Goal: Complete application form: Complete application form

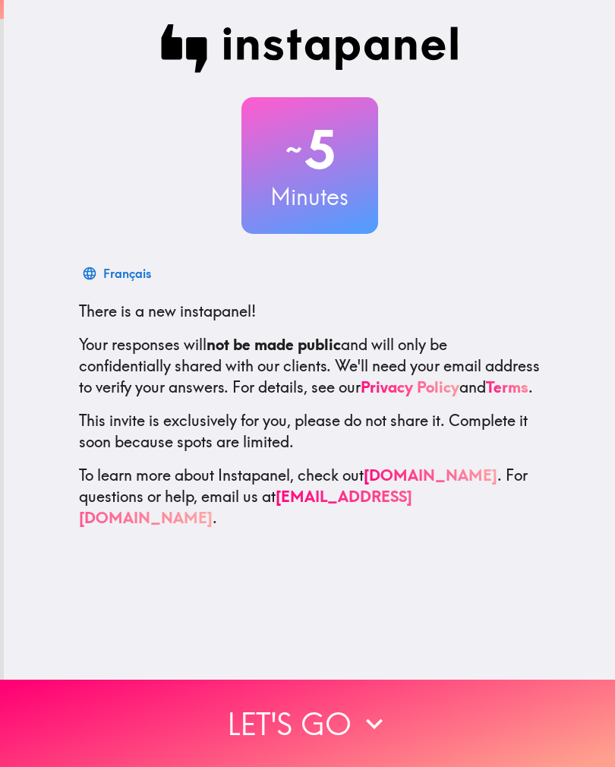
click at [403, 719] on button "Let's go" at bounding box center [307, 723] width 615 height 87
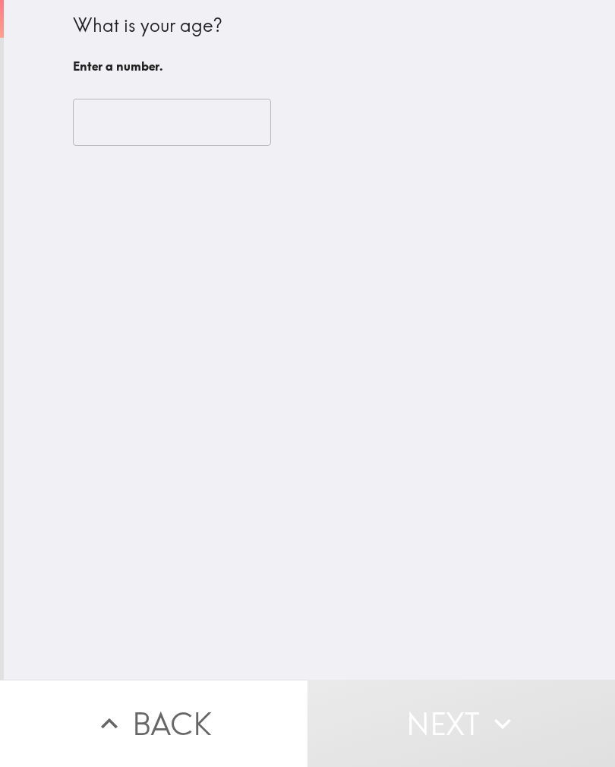
click at [103, 132] on input "number" at bounding box center [172, 122] width 198 height 47
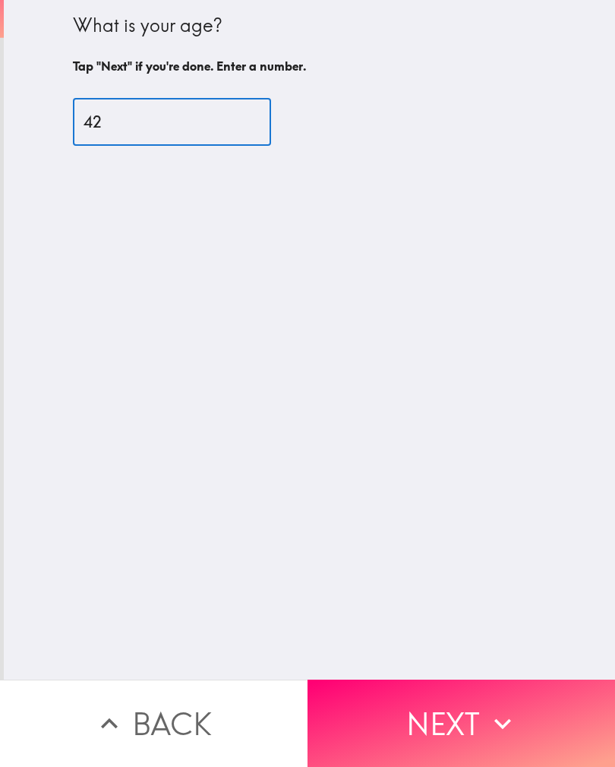
type input "42"
click at [314, 393] on div "What is your age? Tap "Next" if you're done. Enter a number. 42 ​" at bounding box center [309, 340] width 611 height 680
click at [428, 704] on button "Next" at bounding box center [462, 723] width 308 height 87
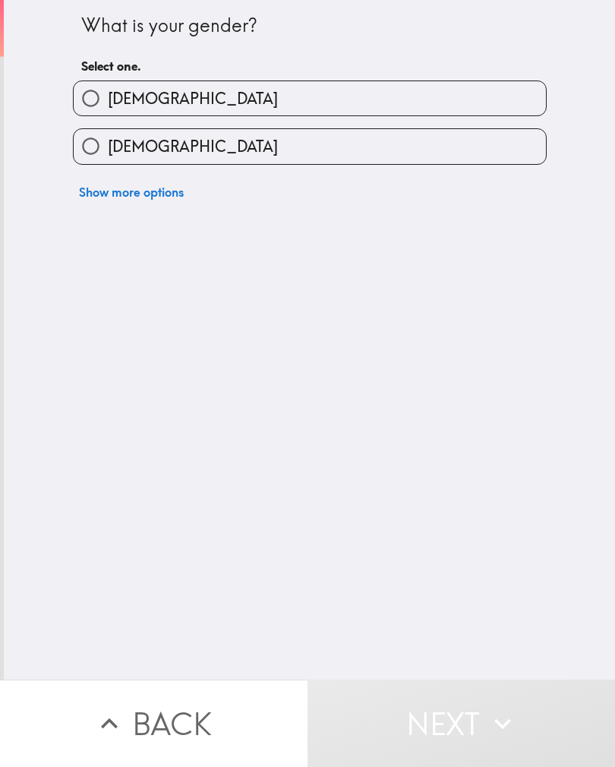
click at [87, 109] on input "[DEMOGRAPHIC_DATA]" at bounding box center [91, 98] width 34 height 34
radio input "true"
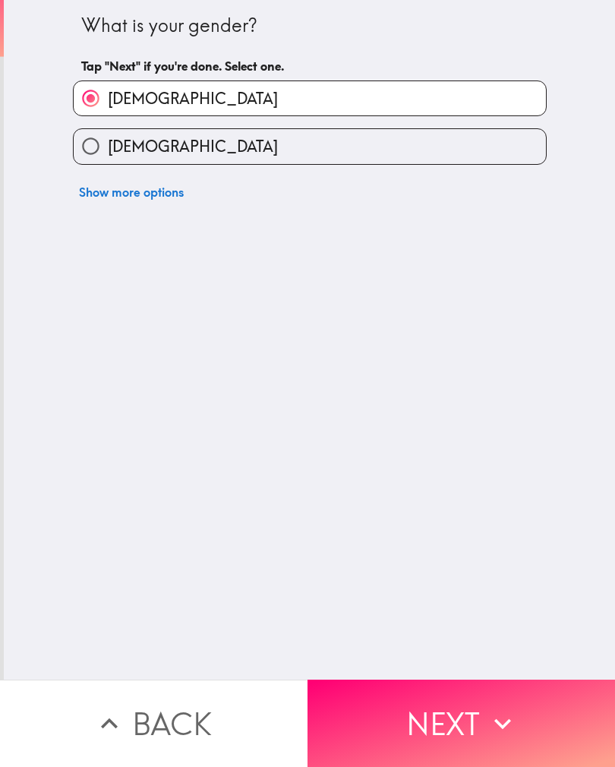
click at [449, 704] on button "Next" at bounding box center [462, 723] width 308 height 87
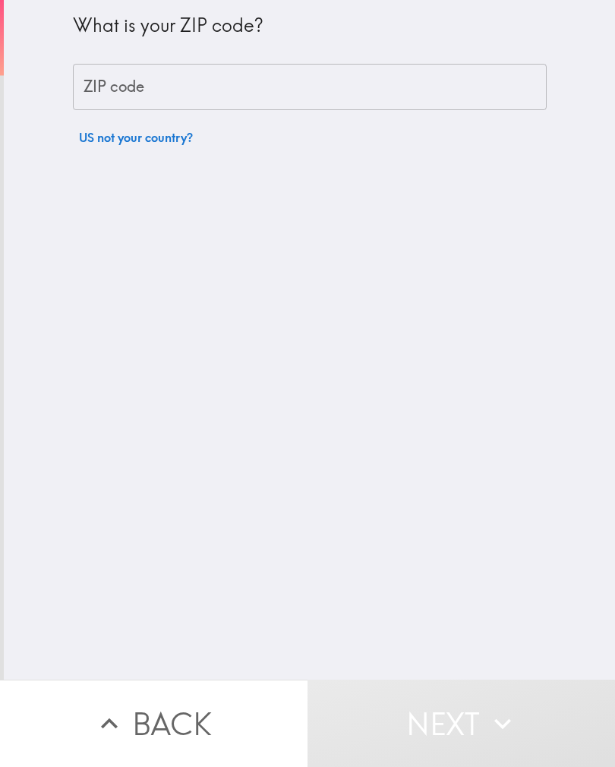
click at [109, 108] on input "ZIP code" at bounding box center [310, 87] width 474 height 47
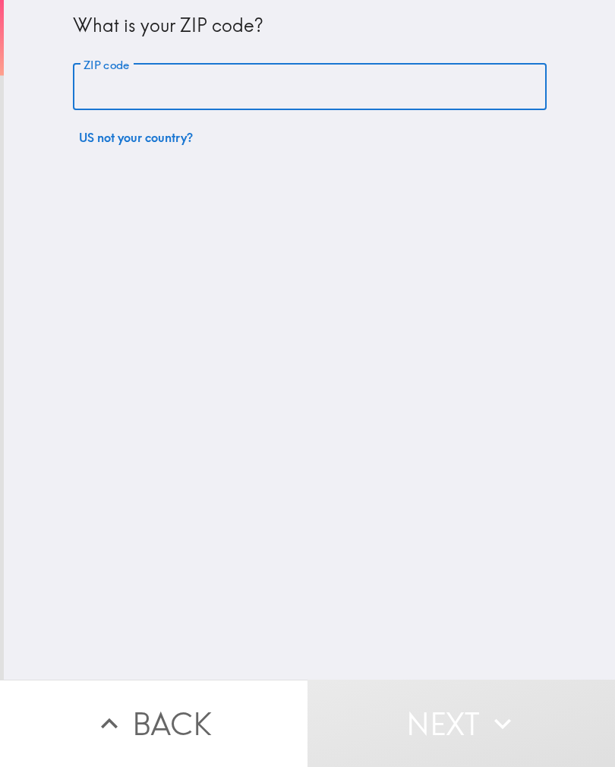
type input "W"
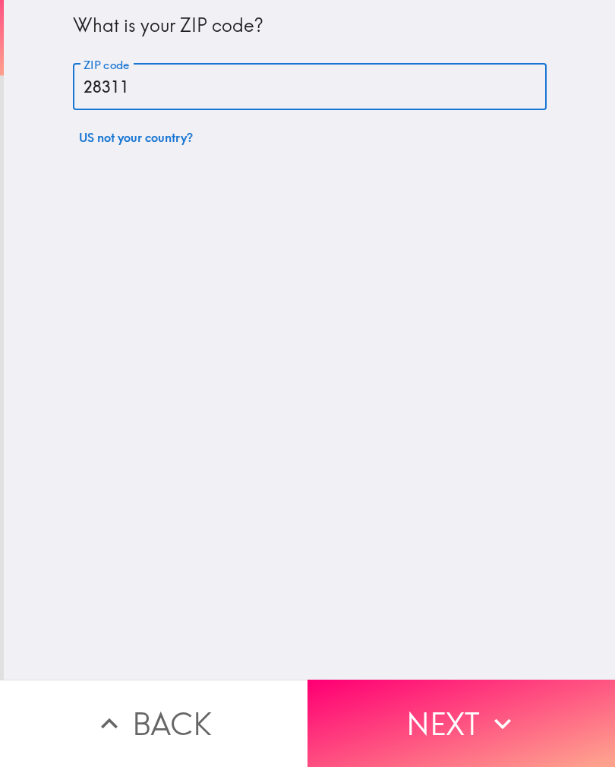
type input "28311"
click at [294, 390] on div "What is your ZIP code? ZIP code 28311 ZIP code US not your country?" at bounding box center [309, 340] width 611 height 680
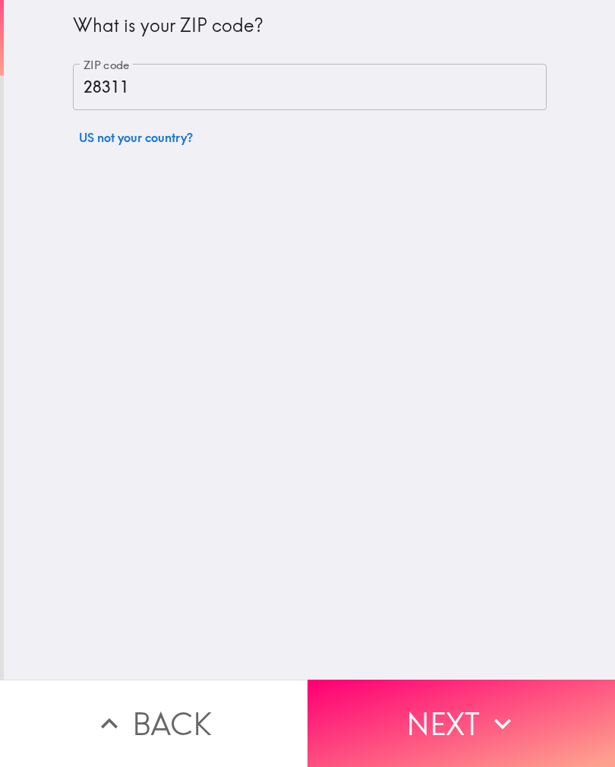
click at [451, 713] on button "Next" at bounding box center [462, 723] width 308 height 87
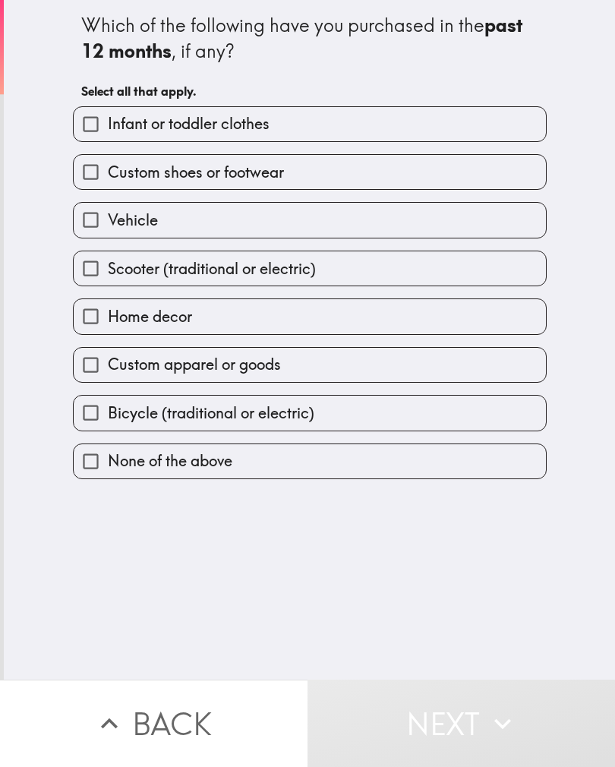
click at [90, 219] on input "Vehicle" at bounding box center [91, 220] width 34 height 34
checkbox input "true"
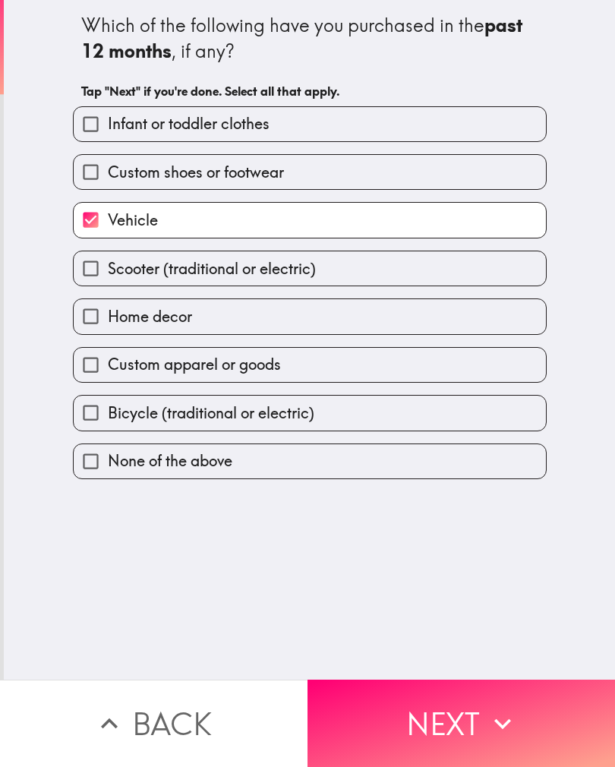
click at [90, 408] on input "Bicycle (traditional or electric)" at bounding box center [91, 413] width 34 height 34
checkbox input "true"
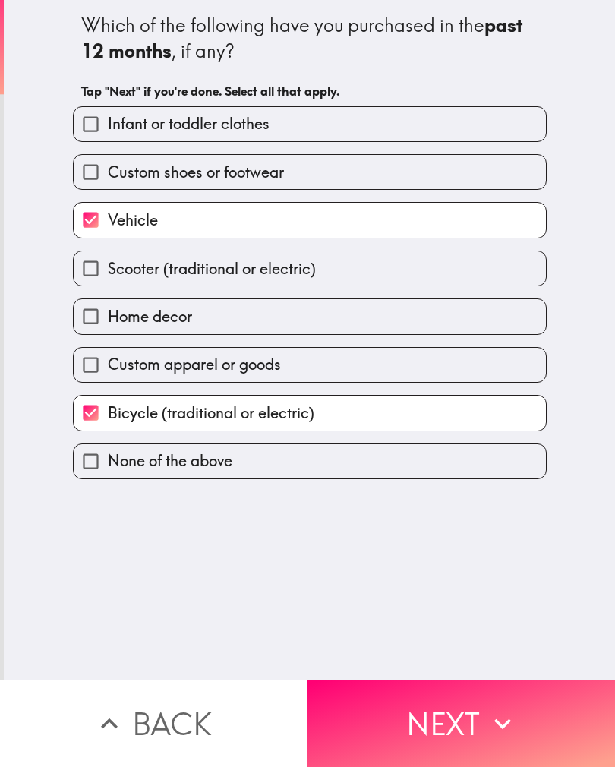
click at [92, 367] on input "Custom apparel or goods" at bounding box center [91, 365] width 34 height 34
checkbox input "true"
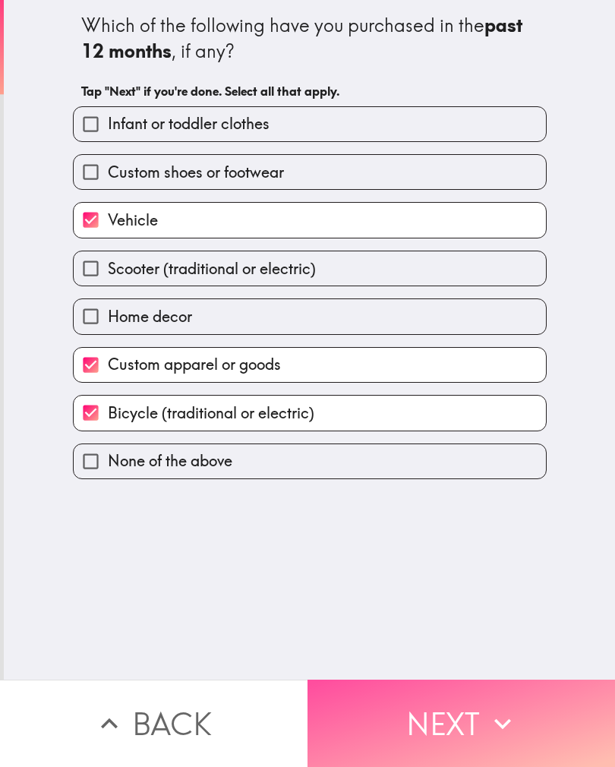
click at [447, 714] on button "Next" at bounding box center [462, 723] width 308 height 87
